Goal: Task Accomplishment & Management: Manage account settings

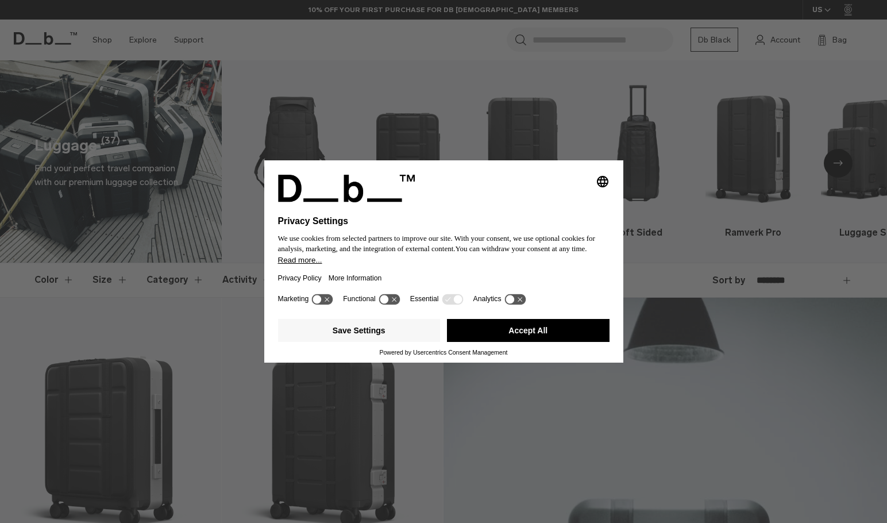
click at [321, 300] on icon at bounding box center [317, 299] width 9 height 9
click at [328, 302] on icon at bounding box center [328, 299] width 9 height 9
click at [394, 334] on button "Save Settings" at bounding box center [359, 330] width 163 height 23
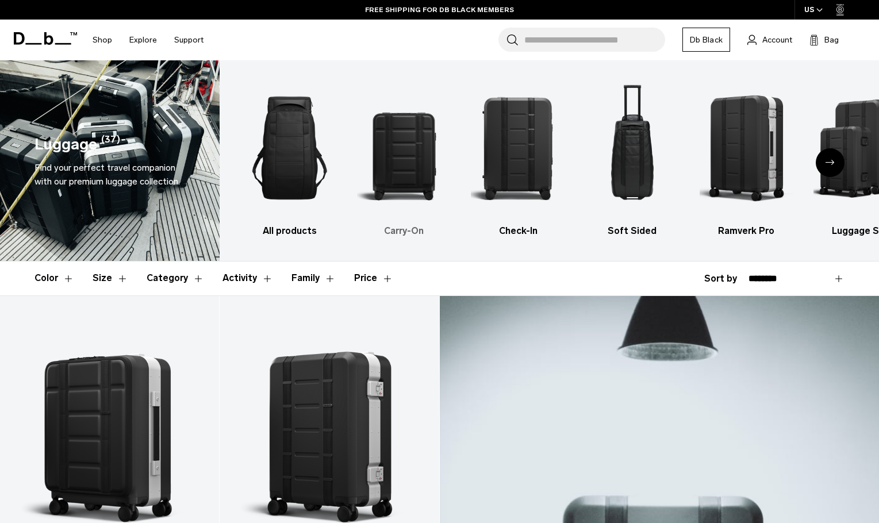
click at [397, 227] on h3 "Carry-On" at bounding box center [404, 231] width 94 height 14
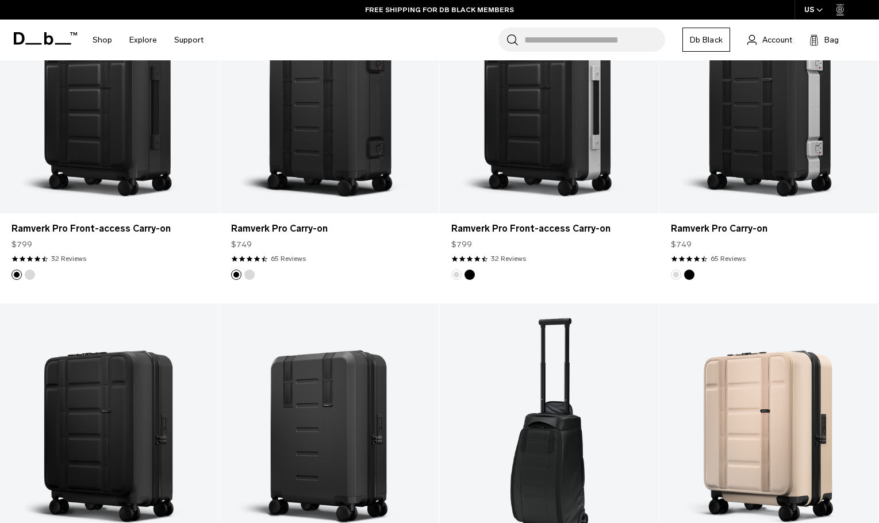
scroll to position [115, 0]
